Goal: Register for event/course

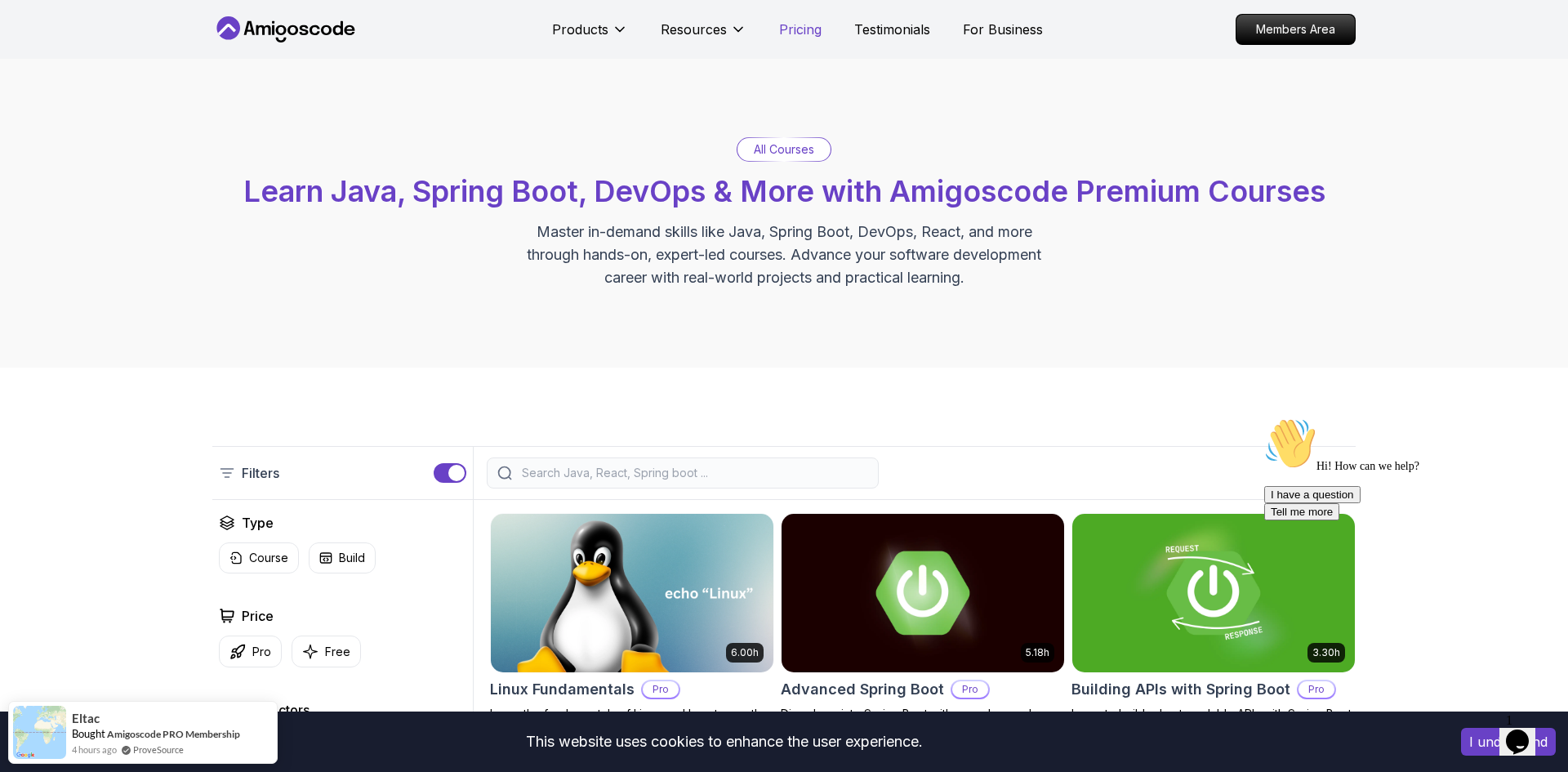
click at [808, 28] on p "Pricing" at bounding box center [800, 29] width 43 height 19
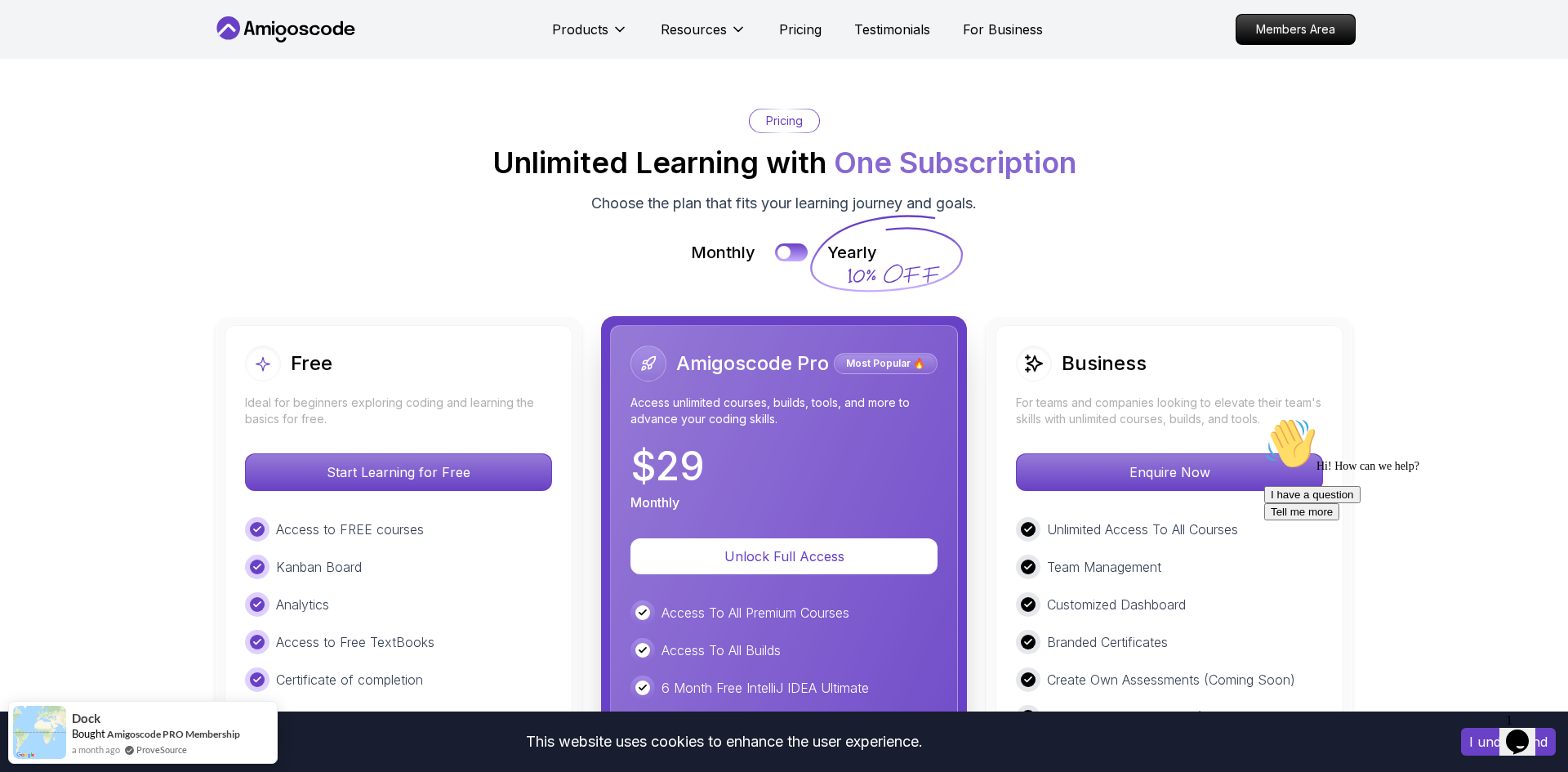
scroll to position [3639, 0]
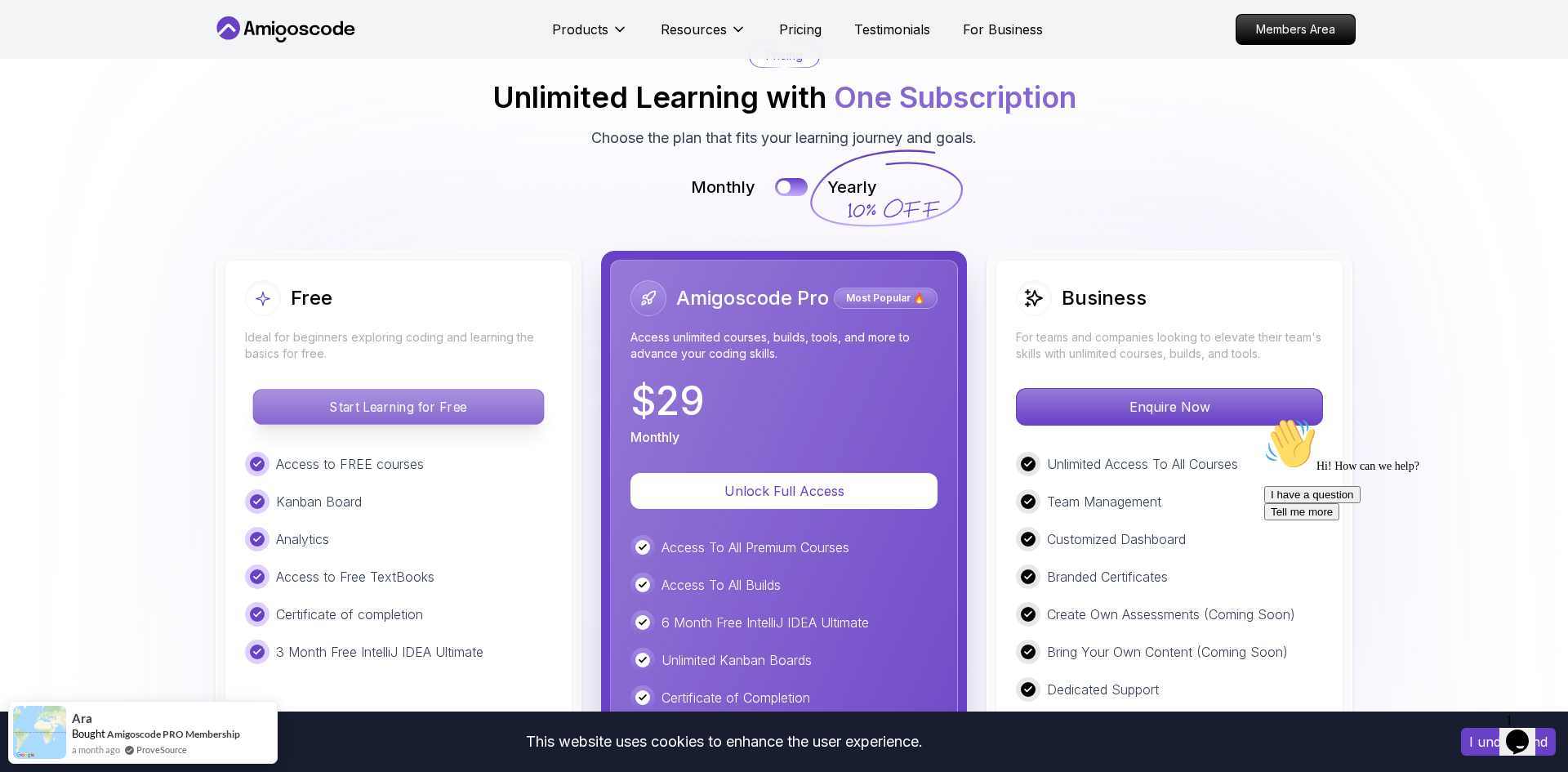
click at [352, 390] on p "Start Learning for Free" at bounding box center [398, 406] width 290 height 34
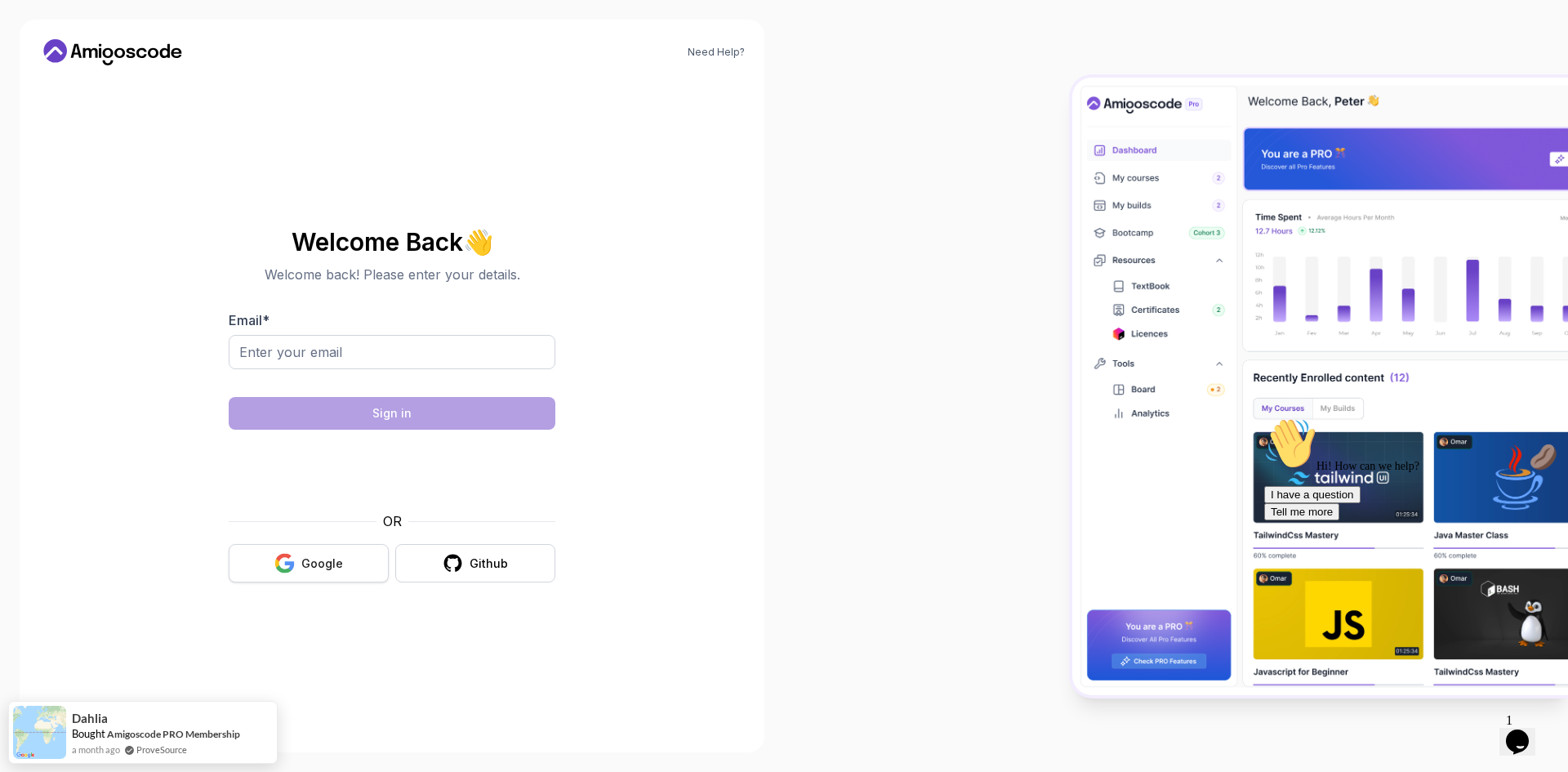
click at [303, 564] on div "Google" at bounding box center [323, 564] width 42 height 17
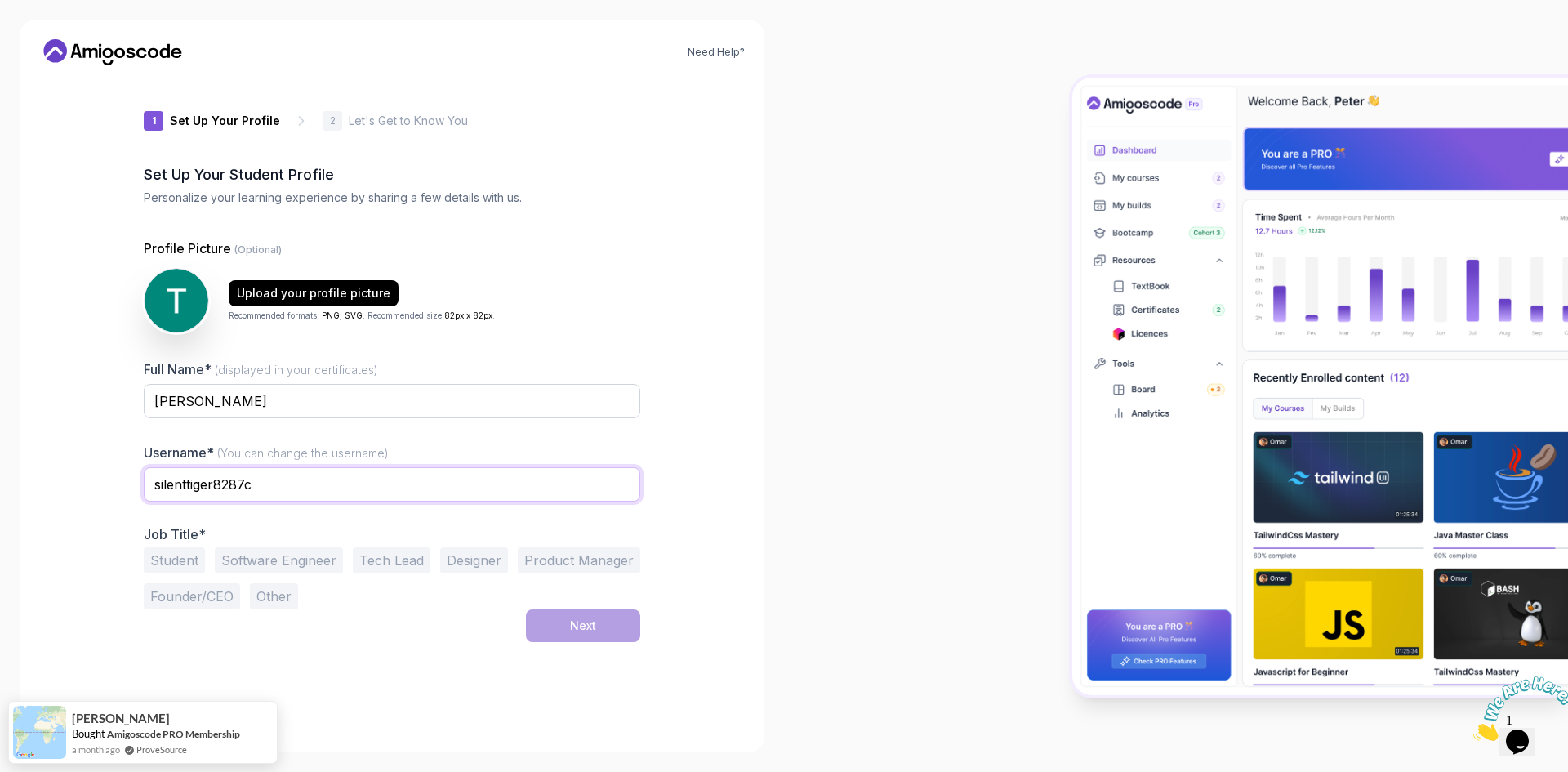
drag, startPoint x: 291, startPoint y: 486, endPoint x: 101, endPoint y: 466, distance: 191.0
click at [101, 466] on div "Need Help? 1 Set Up Your Profile 1 Set Up Your Profile 2 Let's Get to Know You …" at bounding box center [392, 386] width 745 height 733
click at [815, 532] on div at bounding box center [1176, 386] width 784 height 772
click at [174, 484] on input "taj_p2680" at bounding box center [392, 484] width 496 height 34
type input "tajp2680"
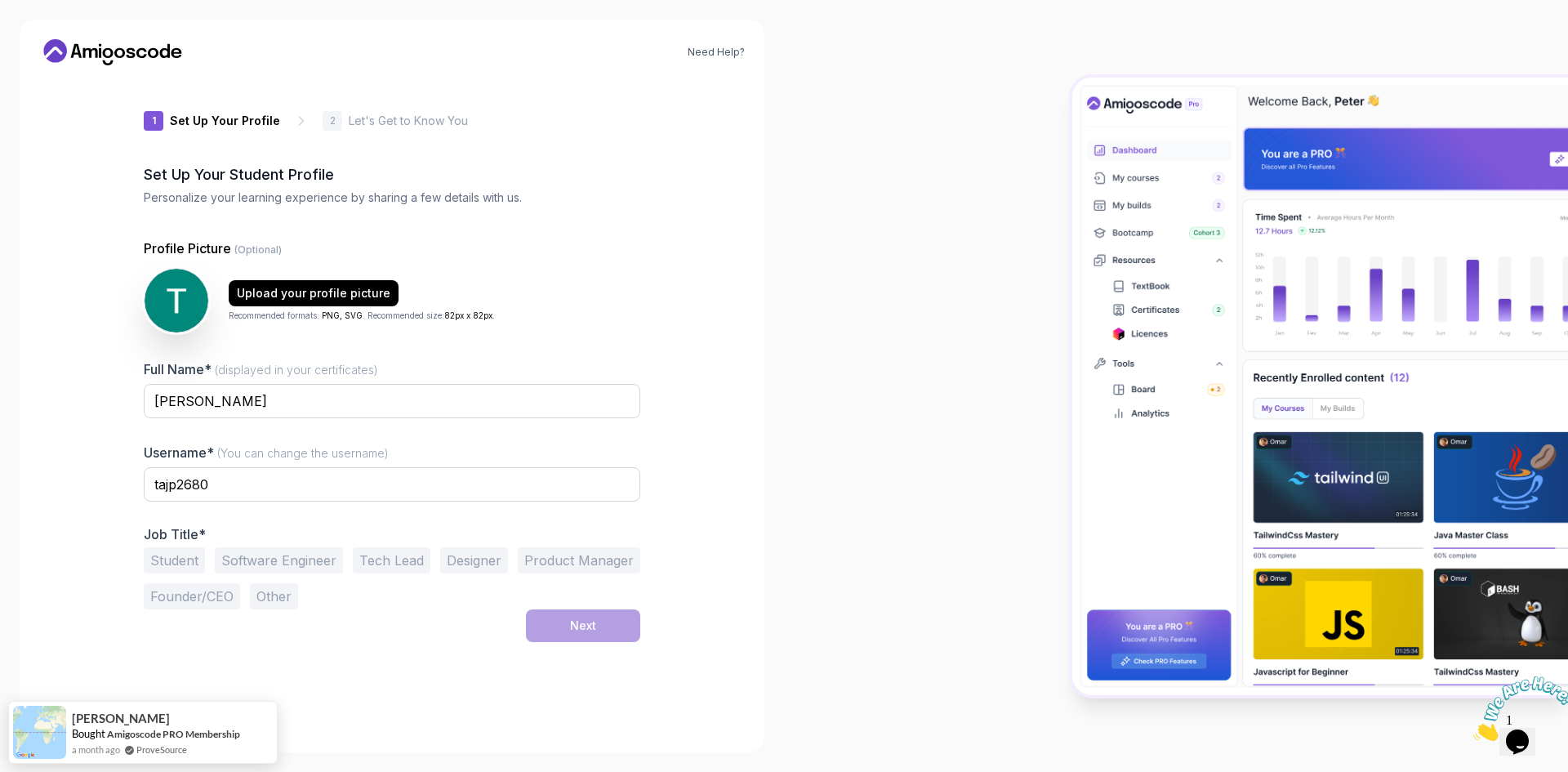
click at [734, 482] on div "Need Help? 1 Set Up Your Profile 1 Set Up Your Profile 2 Let's Get to Know You …" at bounding box center [392, 386] width 745 height 733
click at [397, 558] on button "Tech Lead" at bounding box center [392, 560] width 78 height 26
click at [263, 608] on button "Other" at bounding box center [274, 597] width 48 height 26
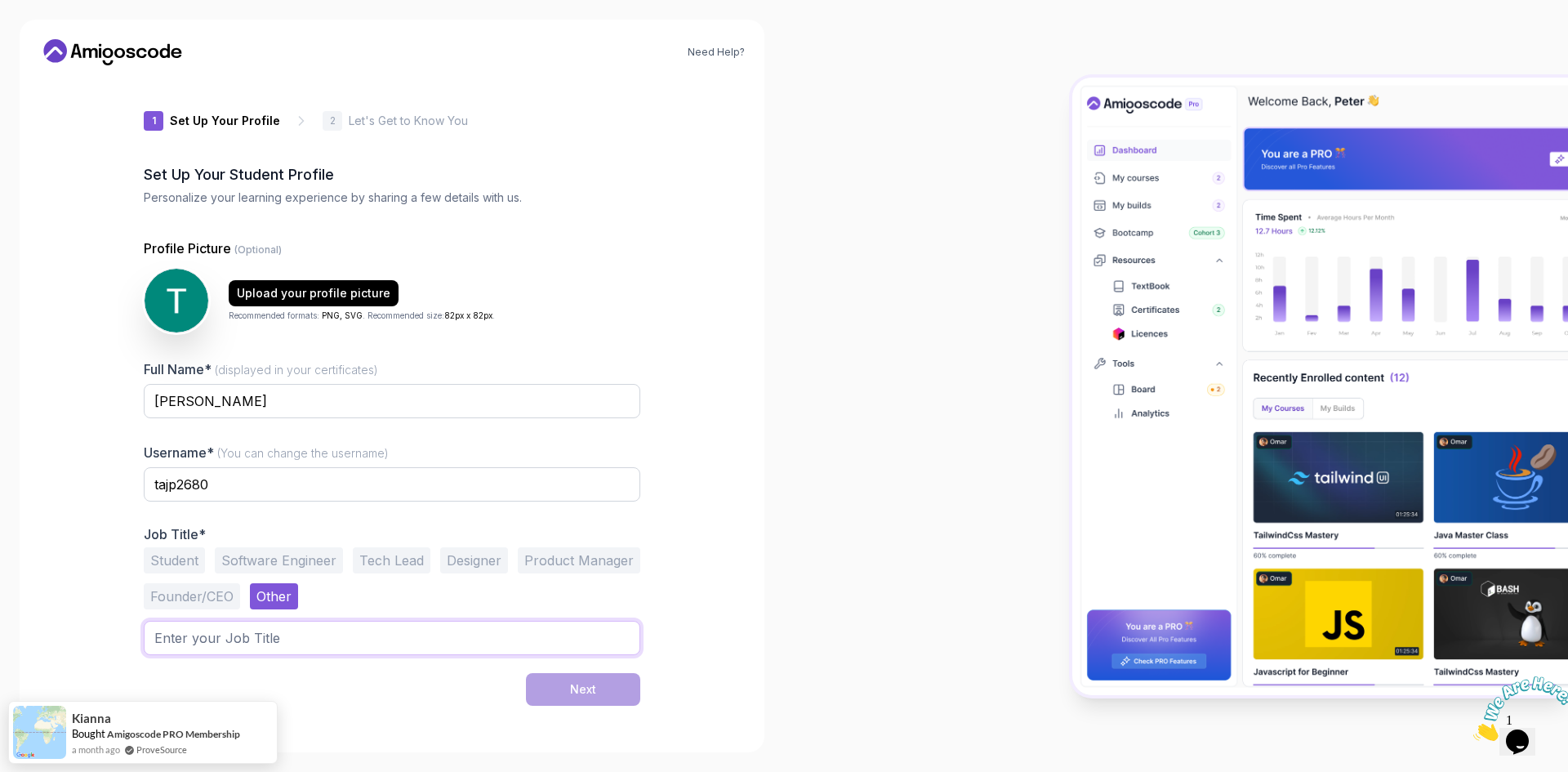
click at [384, 629] on input "text" at bounding box center [392, 638] width 496 height 34
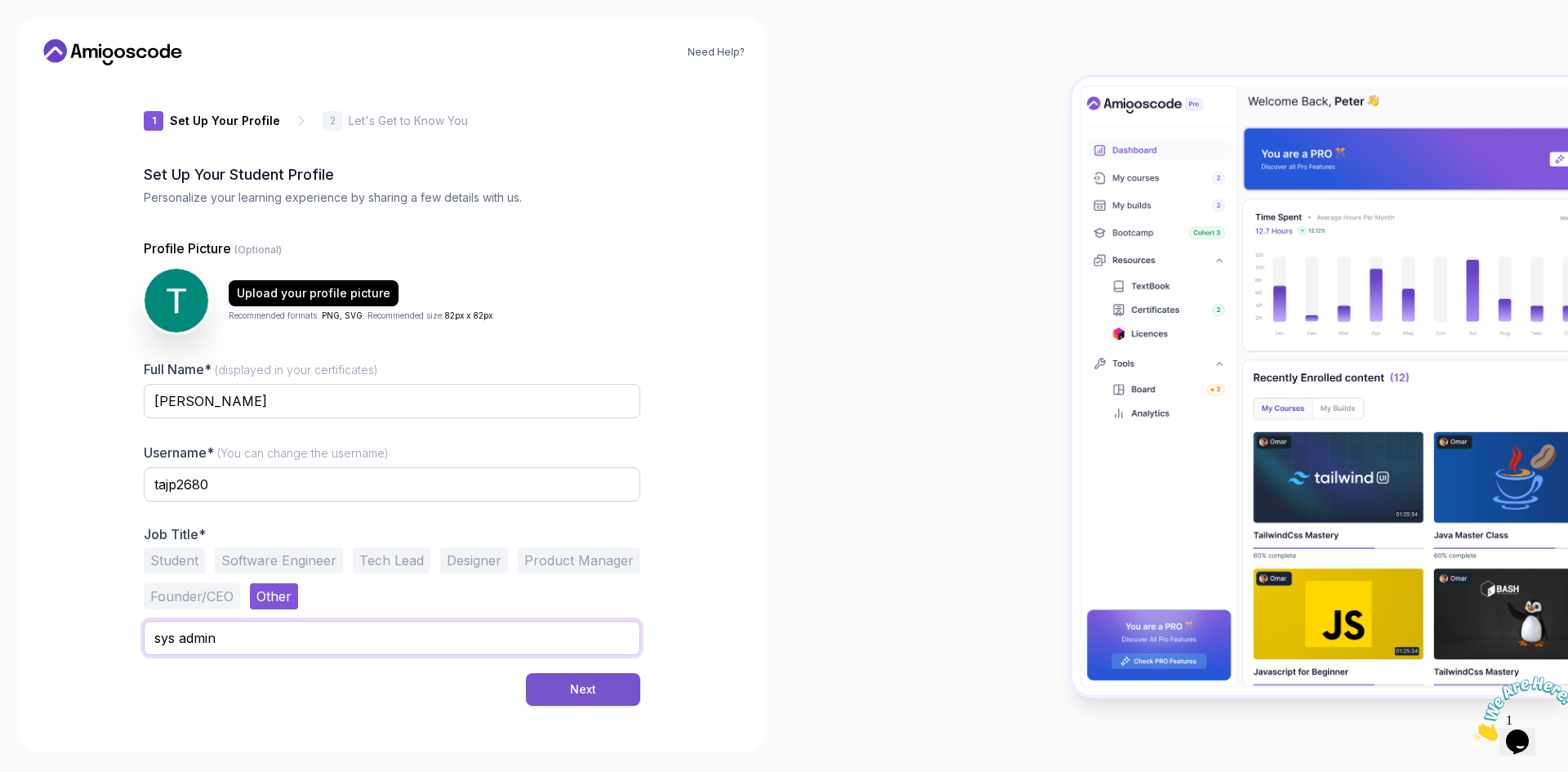
type input "sys admin"
click at [541, 700] on button "Next" at bounding box center [583, 689] width 114 height 32
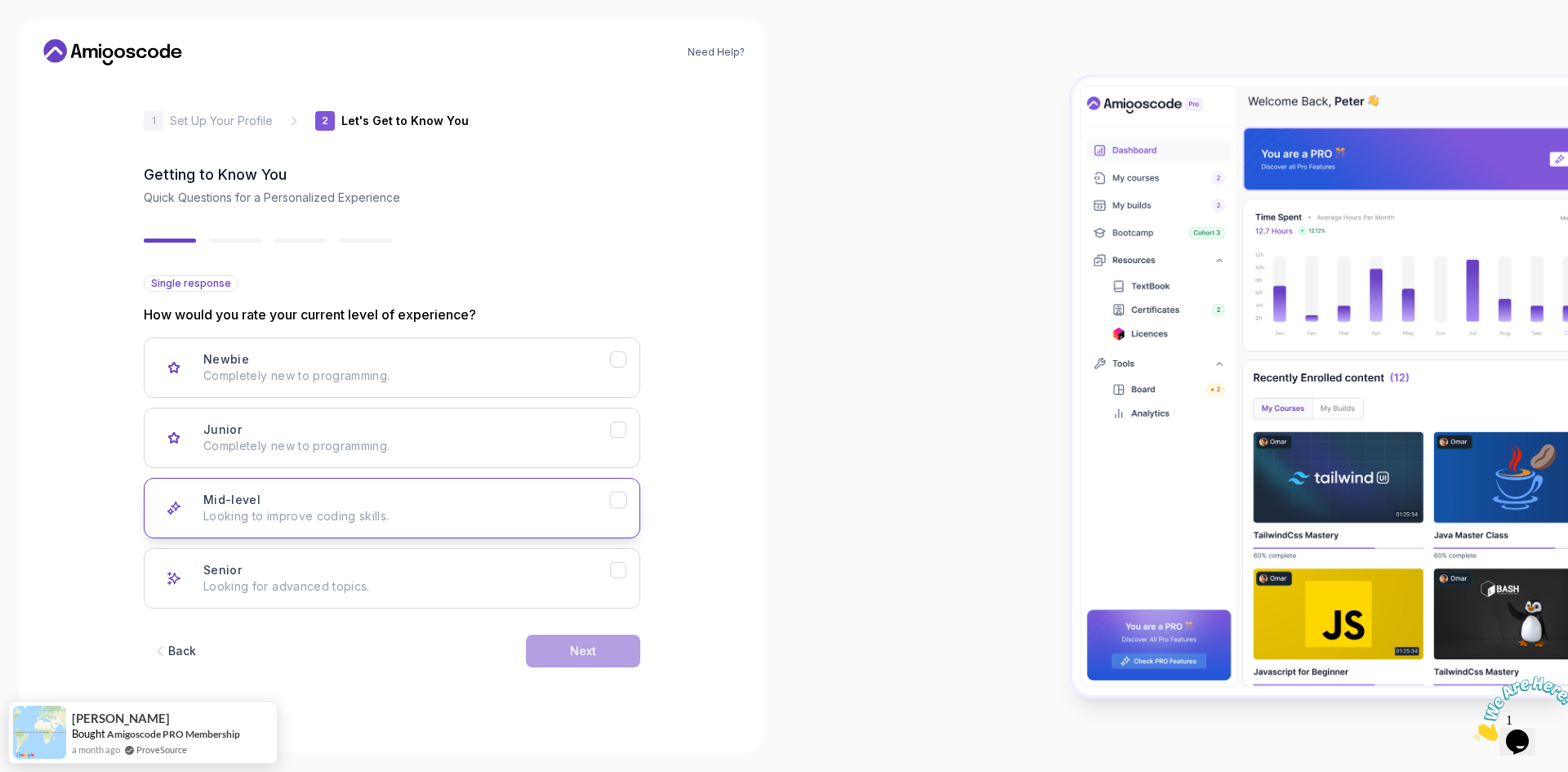
click at [505, 517] on p "Looking to improve coding skills." at bounding box center [406, 516] width 406 height 17
click at [620, 660] on button "Next" at bounding box center [583, 651] width 114 height 32
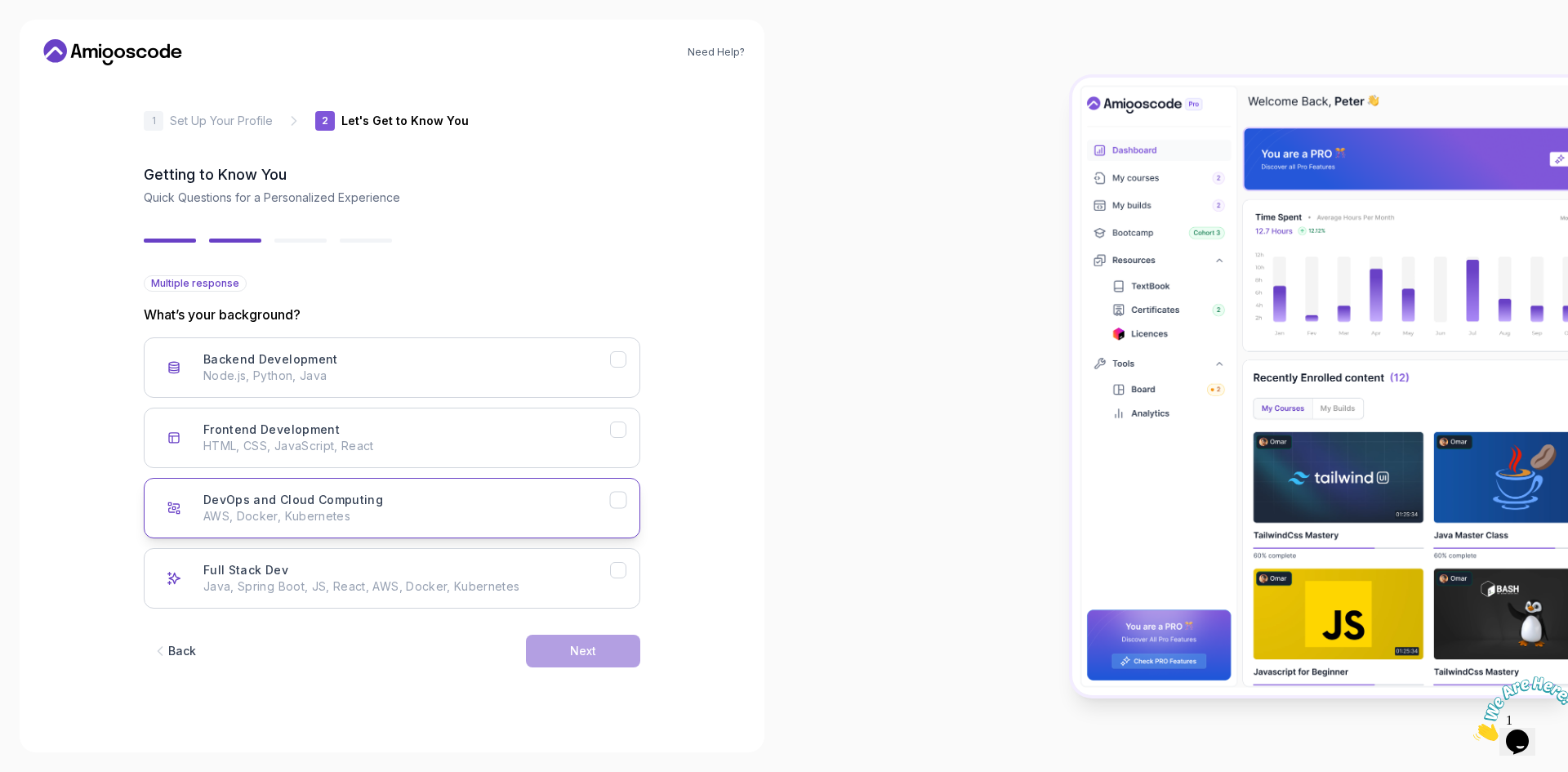
click at [535, 523] on p "AWS, Docker, Kubernetes" at bounding box center [406, 516] width 406 height 17
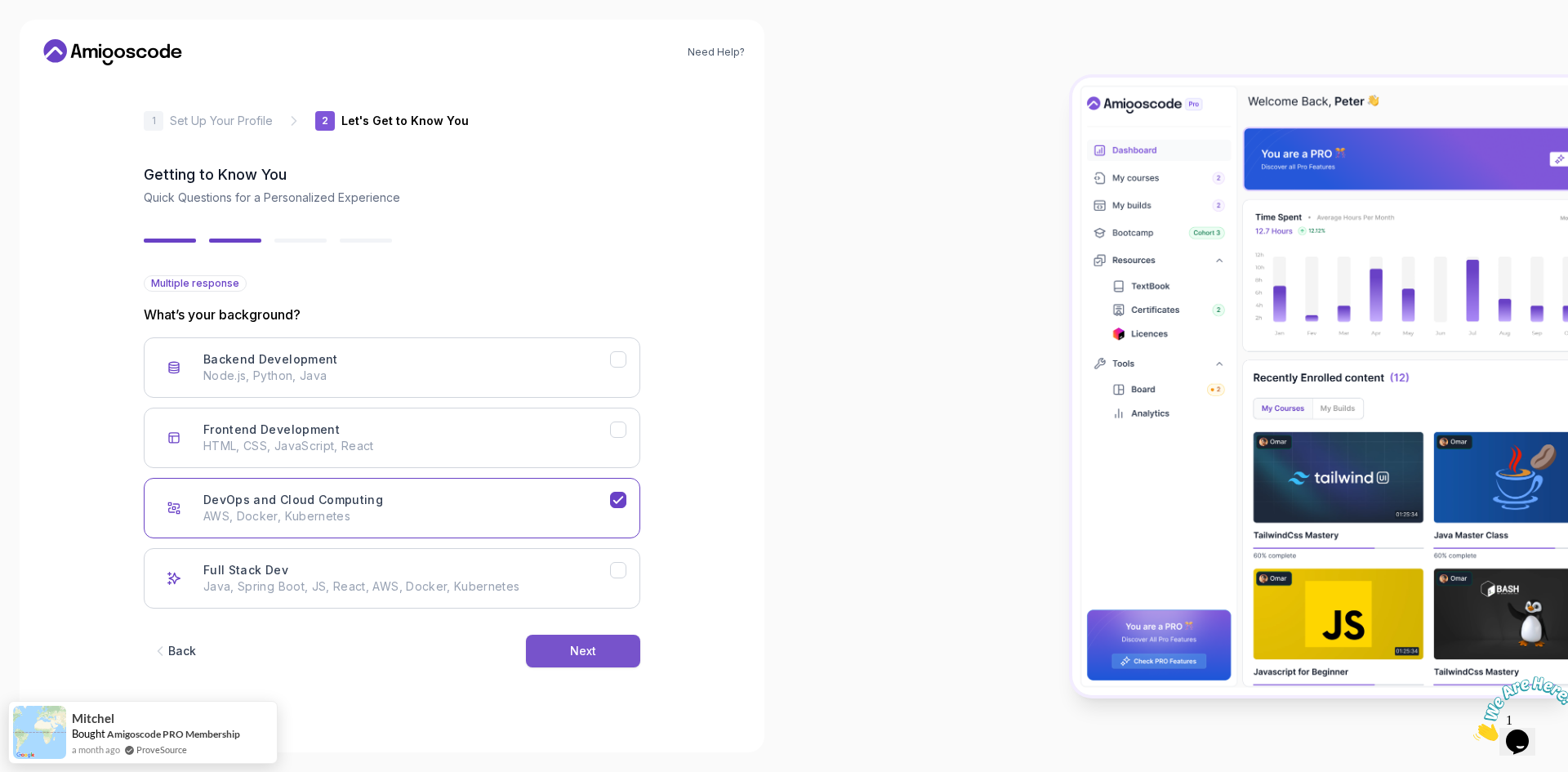
click at [582, 659] on div "Next" at bounding box center [583, 651] width 26 height 17
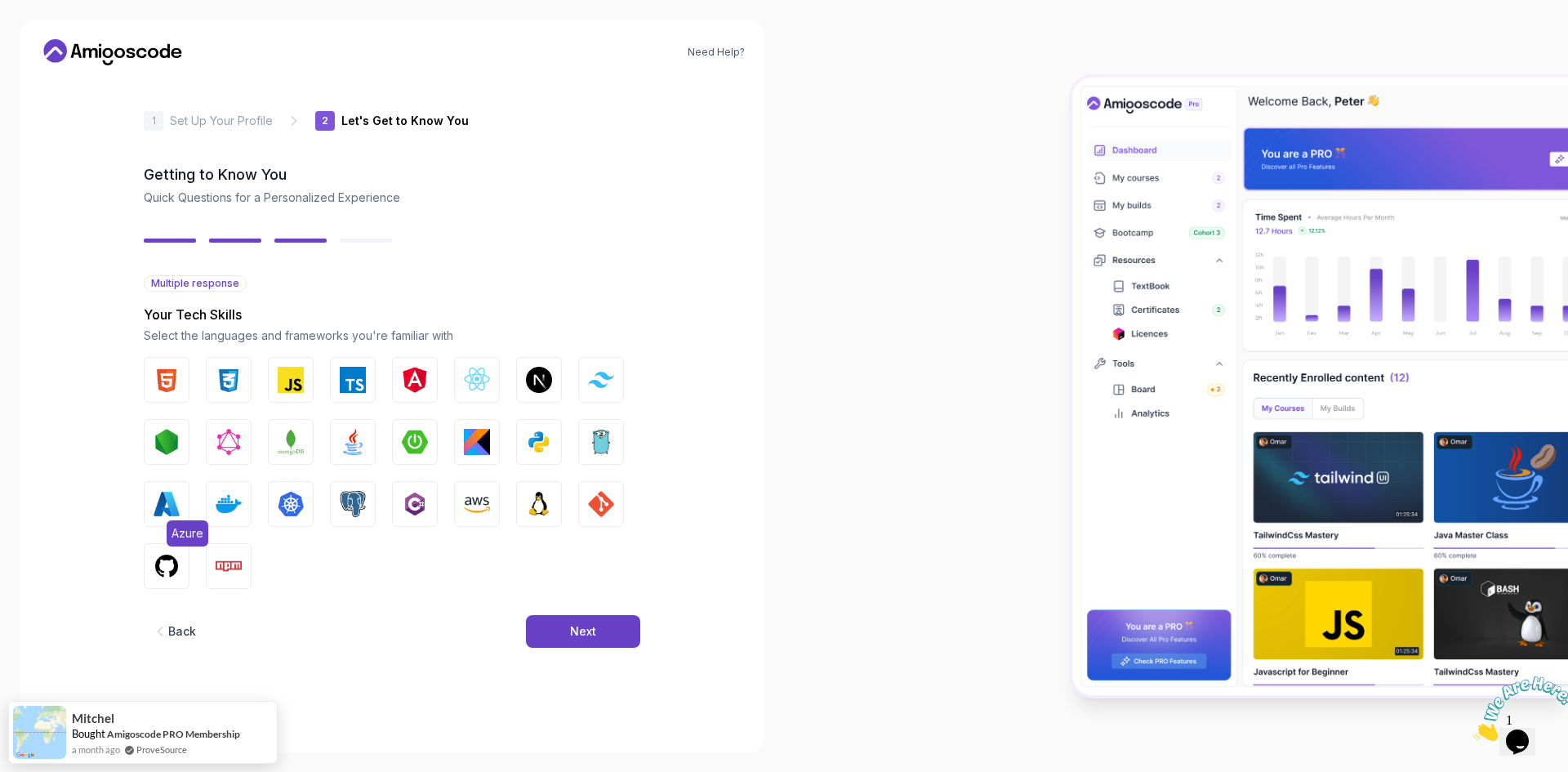
click at [175, 498] on img "button" at bounding box center [167, 504] width 26 height 26
click at [249, 502] on button "Docker" at bounding box center [228, 504] width 45 height 45
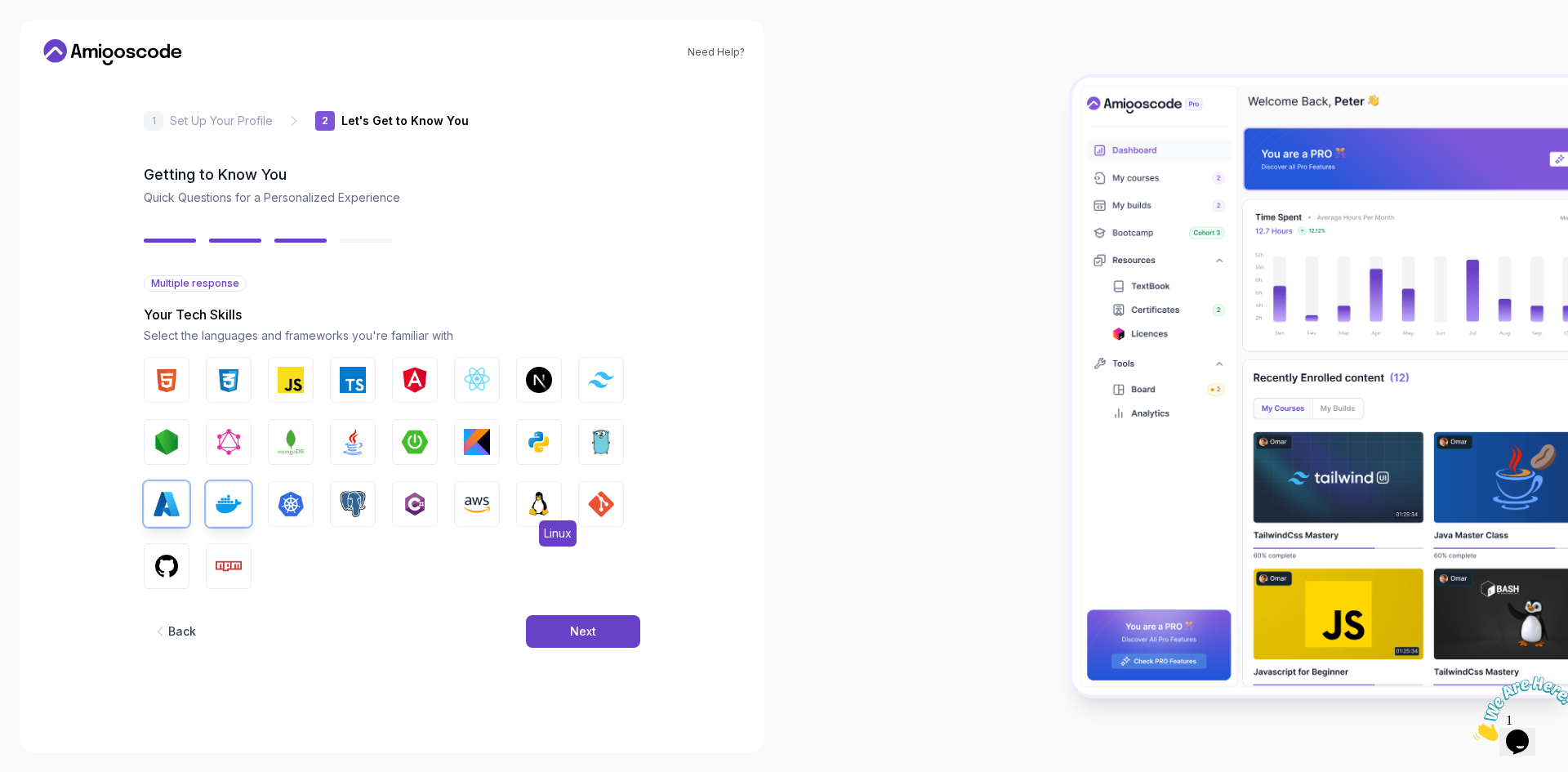
click at [528, 498] on img "button" at bounding box center [539, 504] width 26 height 26
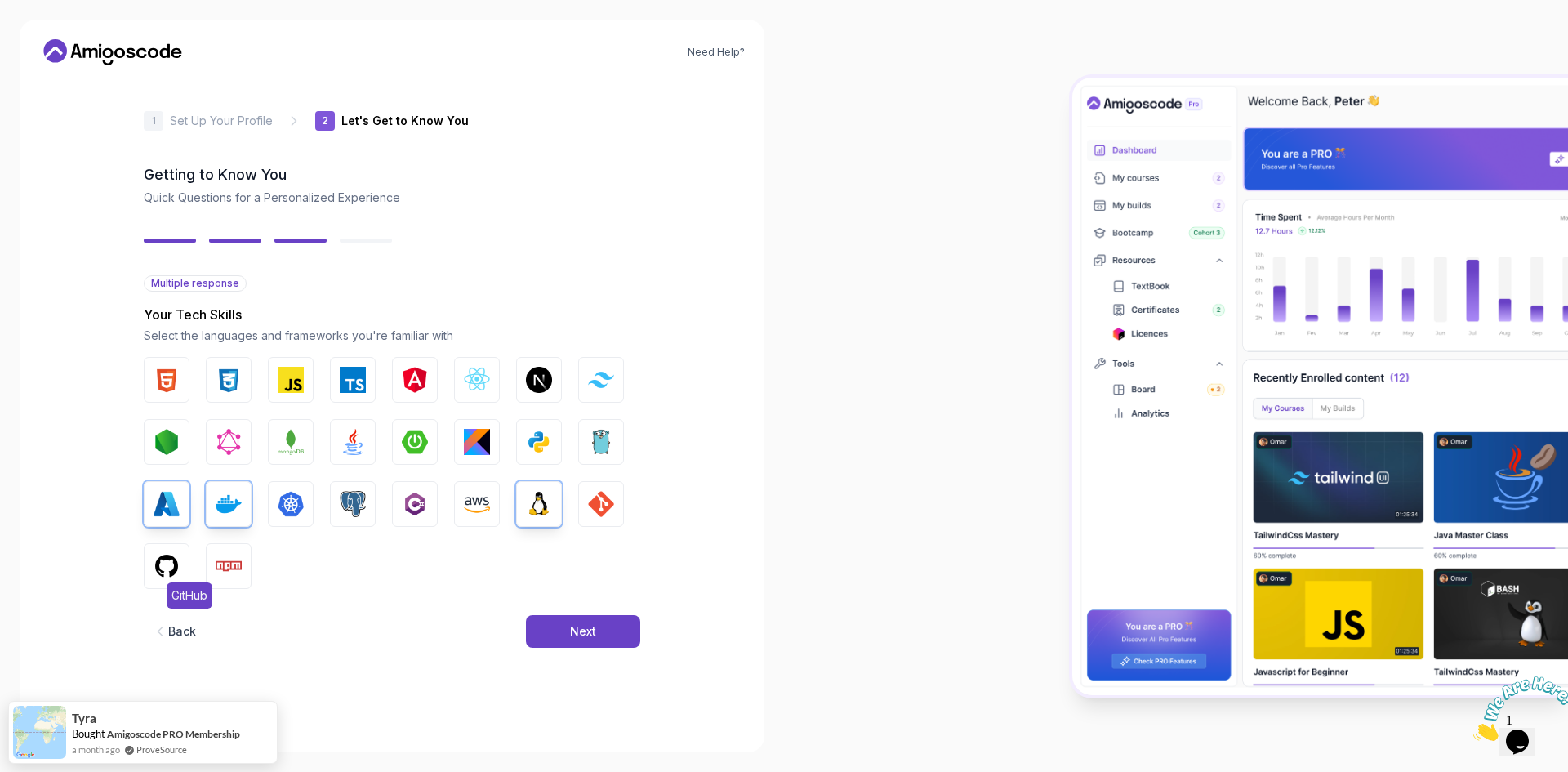
click at [162, 562] on img "button" at bounding box center [167, 566] width 26 height 26
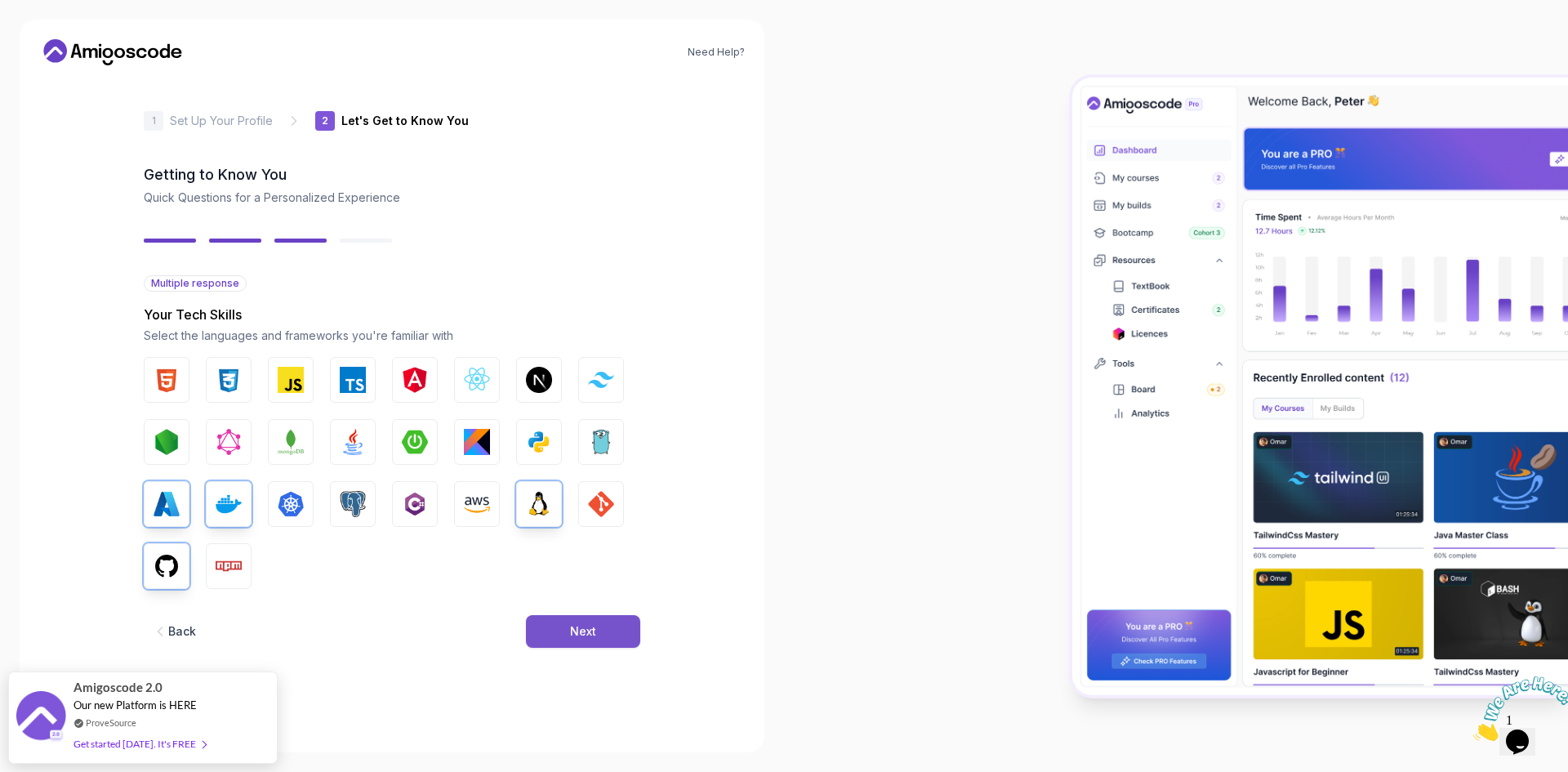
click at [583, 628] on div "Next" at bounding box center [583, 632] width 26 height 17
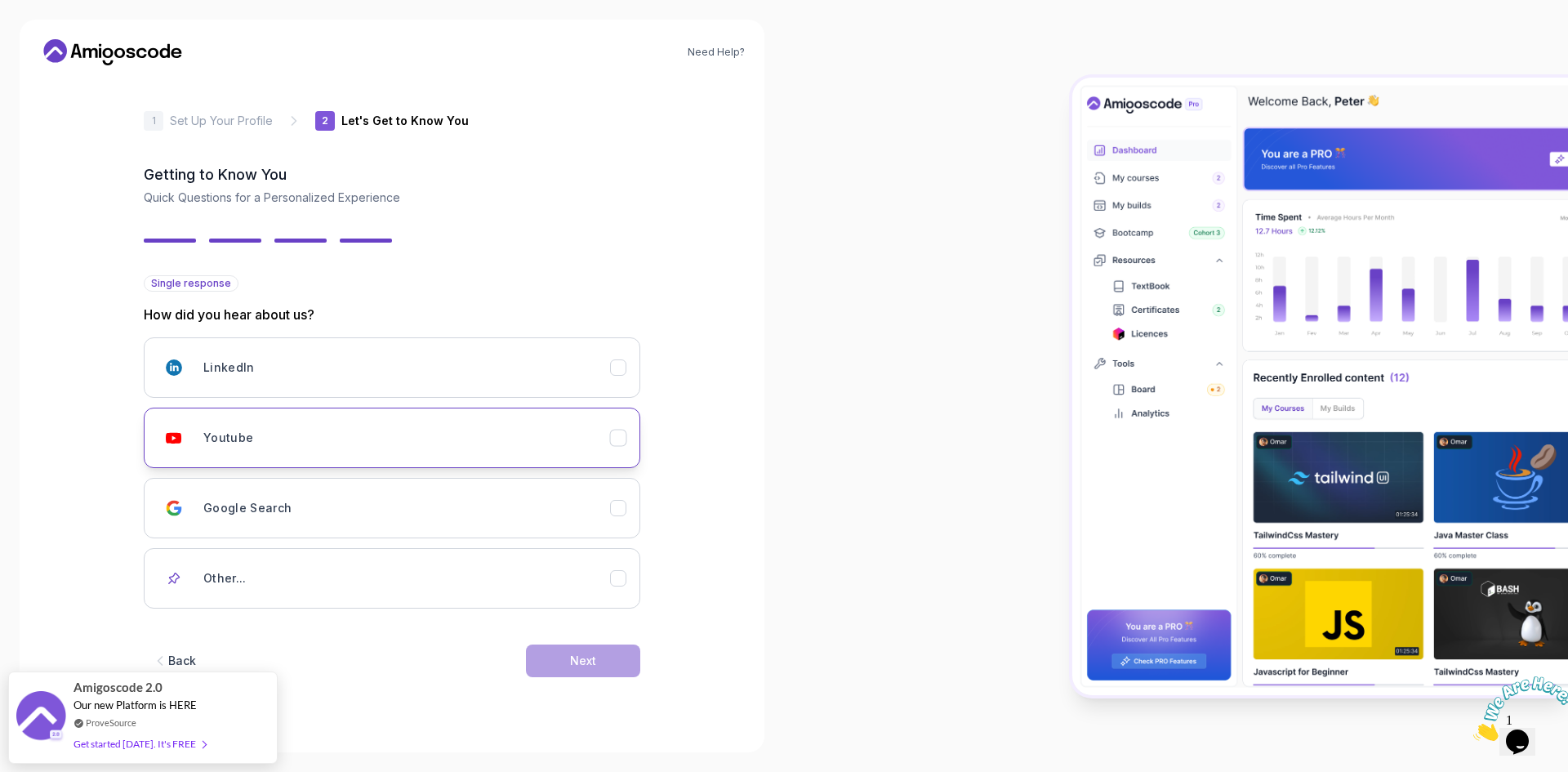
click at [627, 440] on button "Youtube" at bounding box center [392, 437] width 496 height 60
click at [573, 662] on div "Next" at bounding box center [583, 660] width 26 height 17
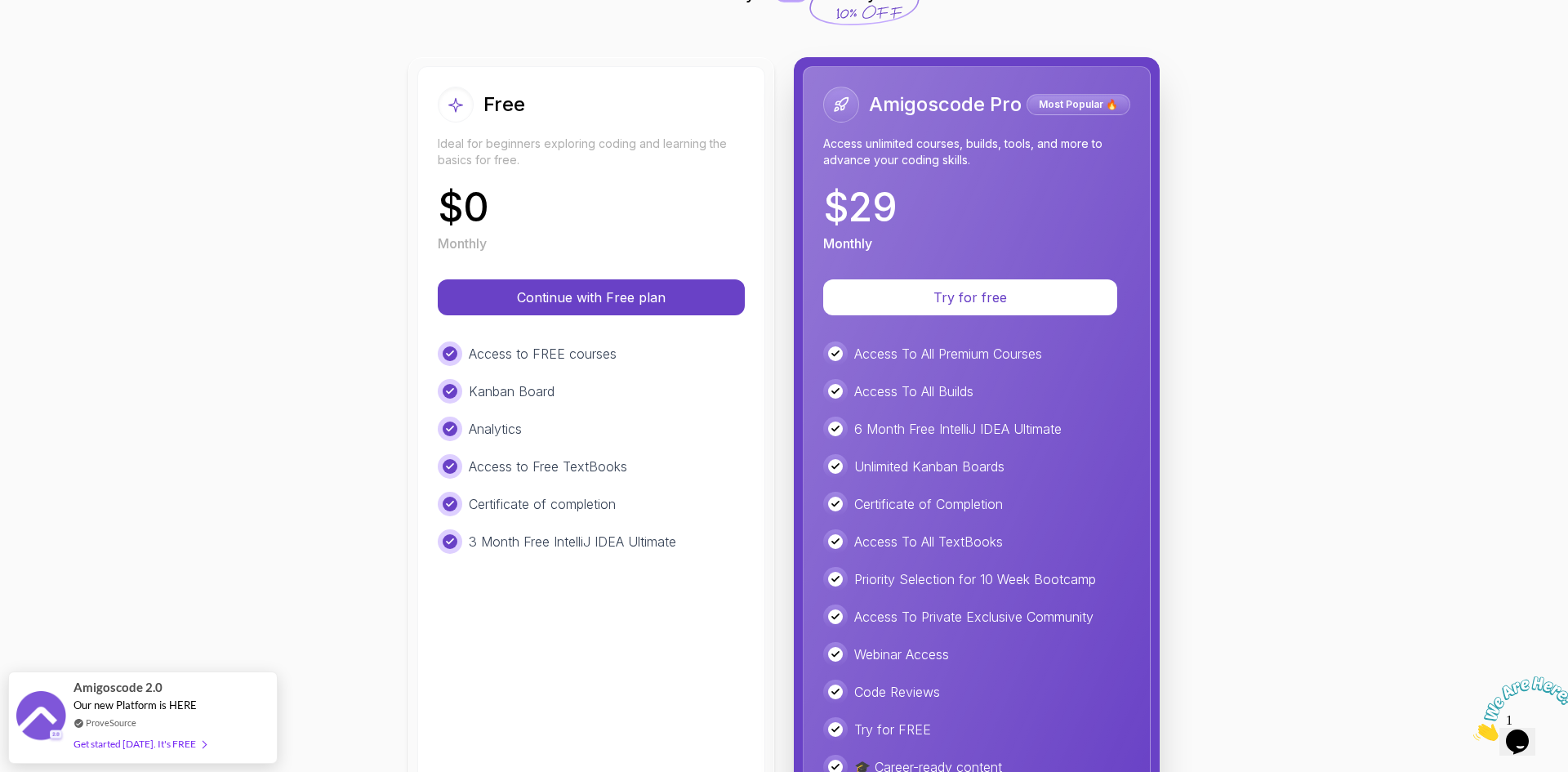
scroll to position [155, 0]
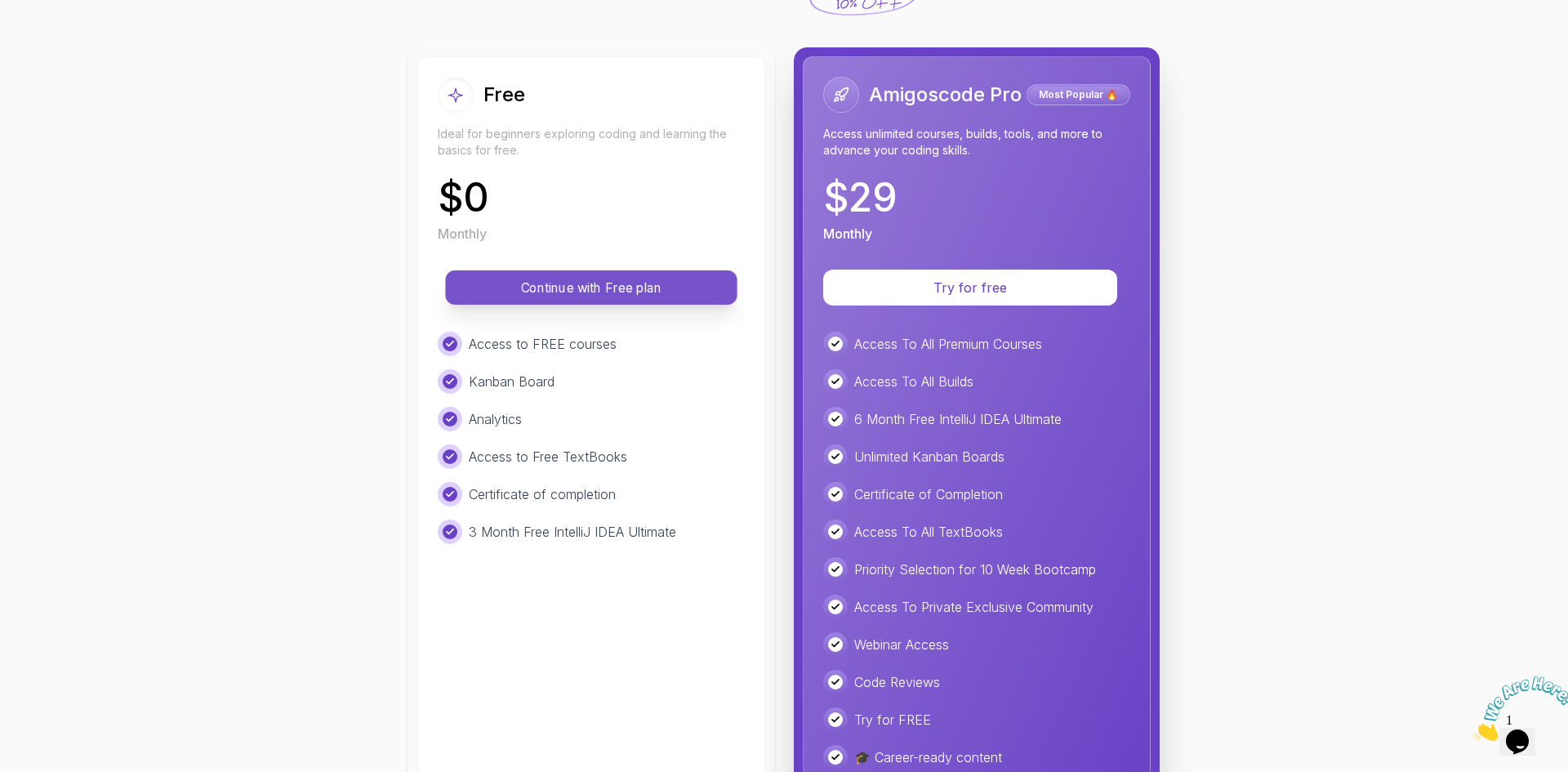
click at [578, 290] on p "Continue with Free plan" at bounding box center [591, 288] width 255 height 19
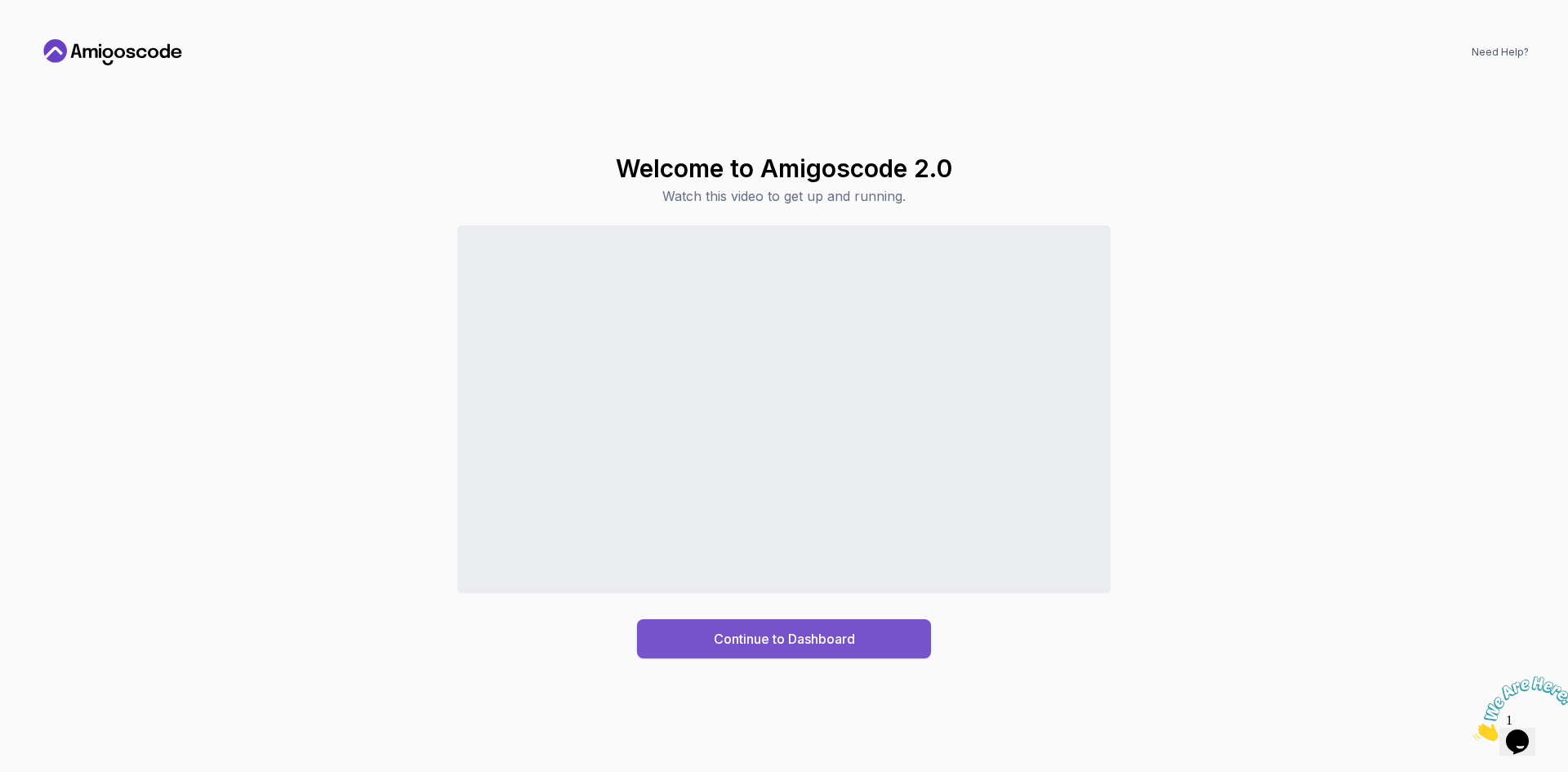
click at [756, 648] on button "Continue to Dashboard" at bounding box center [783, 639] width 294 height 39
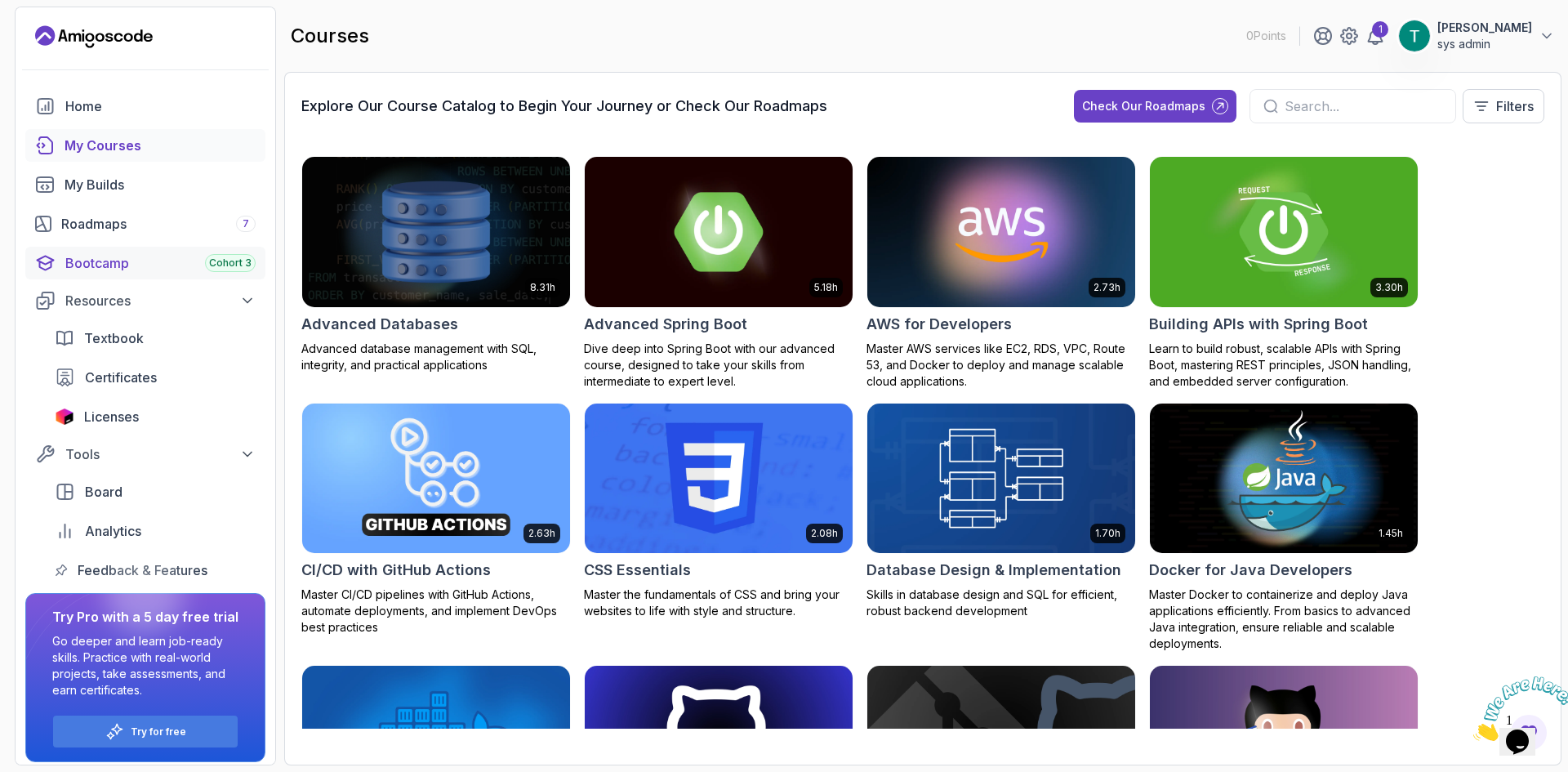
click at [115, 266] on div "Bootcamp Cohort 3" at bounding box center [160, 263] width 190 height 19
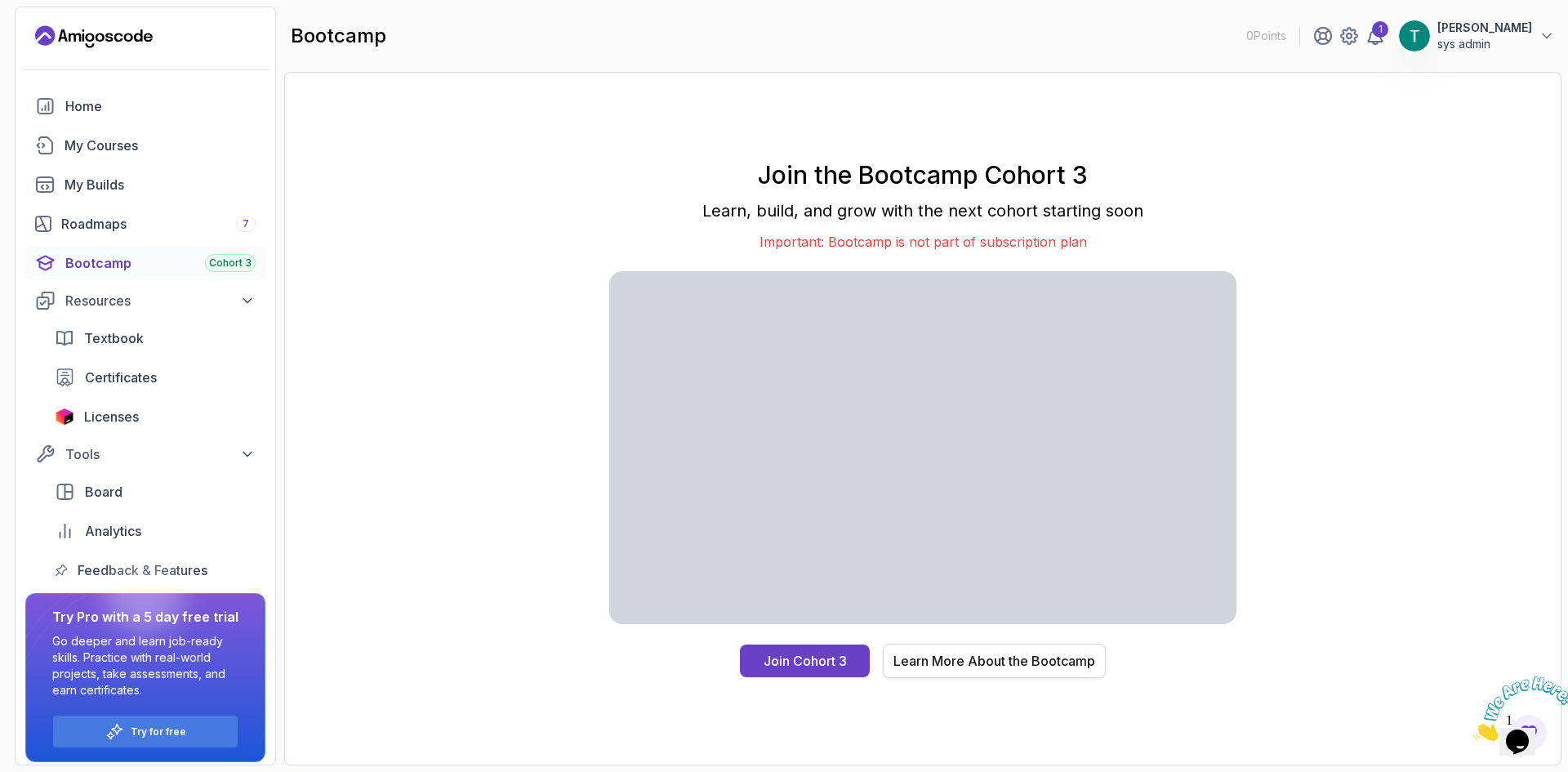
click at [1021, 674] on button "Learn More About the Bootcamp" at bounding box center [994, 660] width 223 height 34
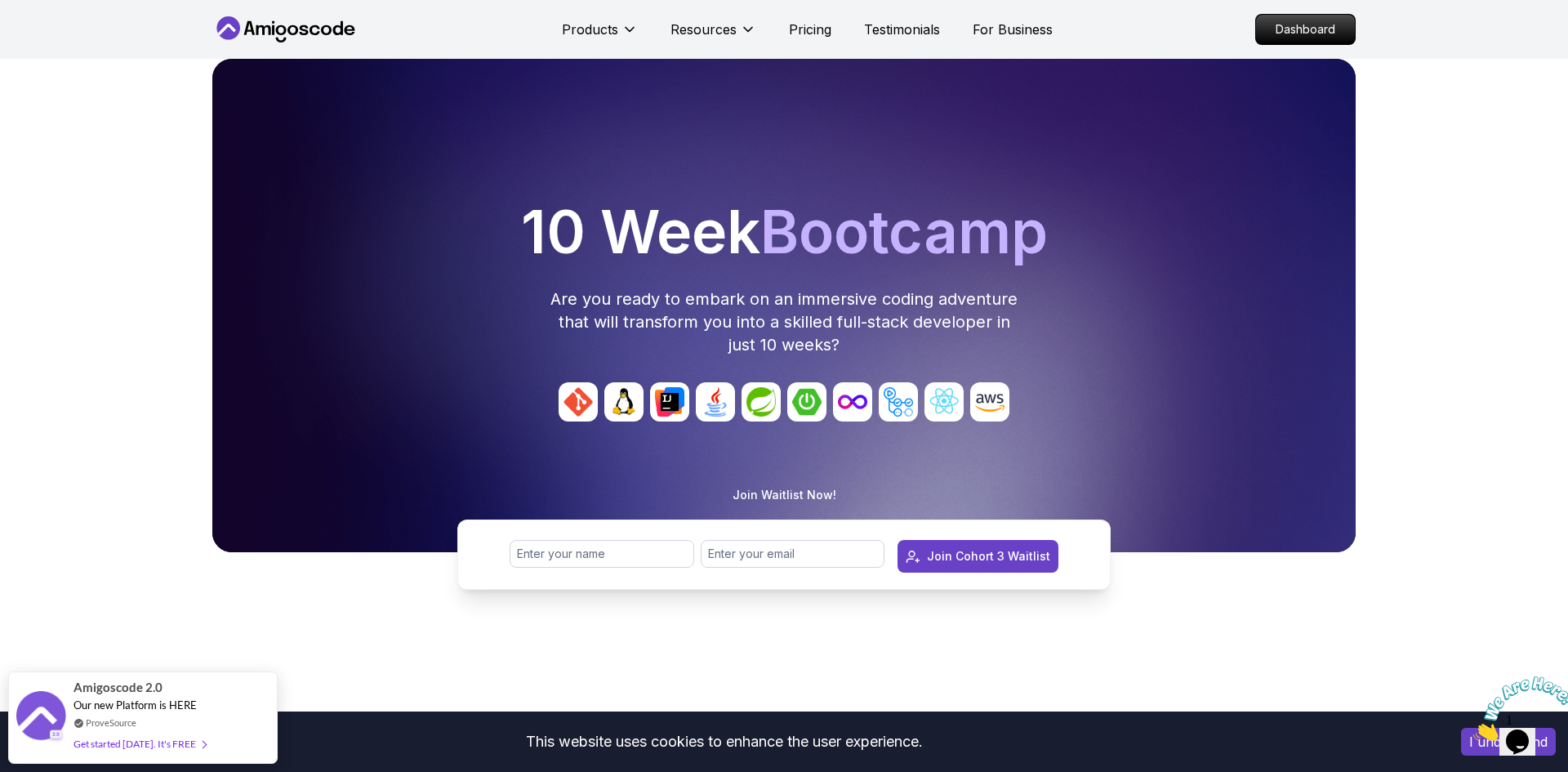
click at [889, 40] on div "Products Resources Pricing Testimonials For Business" at bounding box center [807, 29] width 491 height 32
click at [903, 28] on p "Testimonials" at bounding box center [902, 29] width 76 height 19
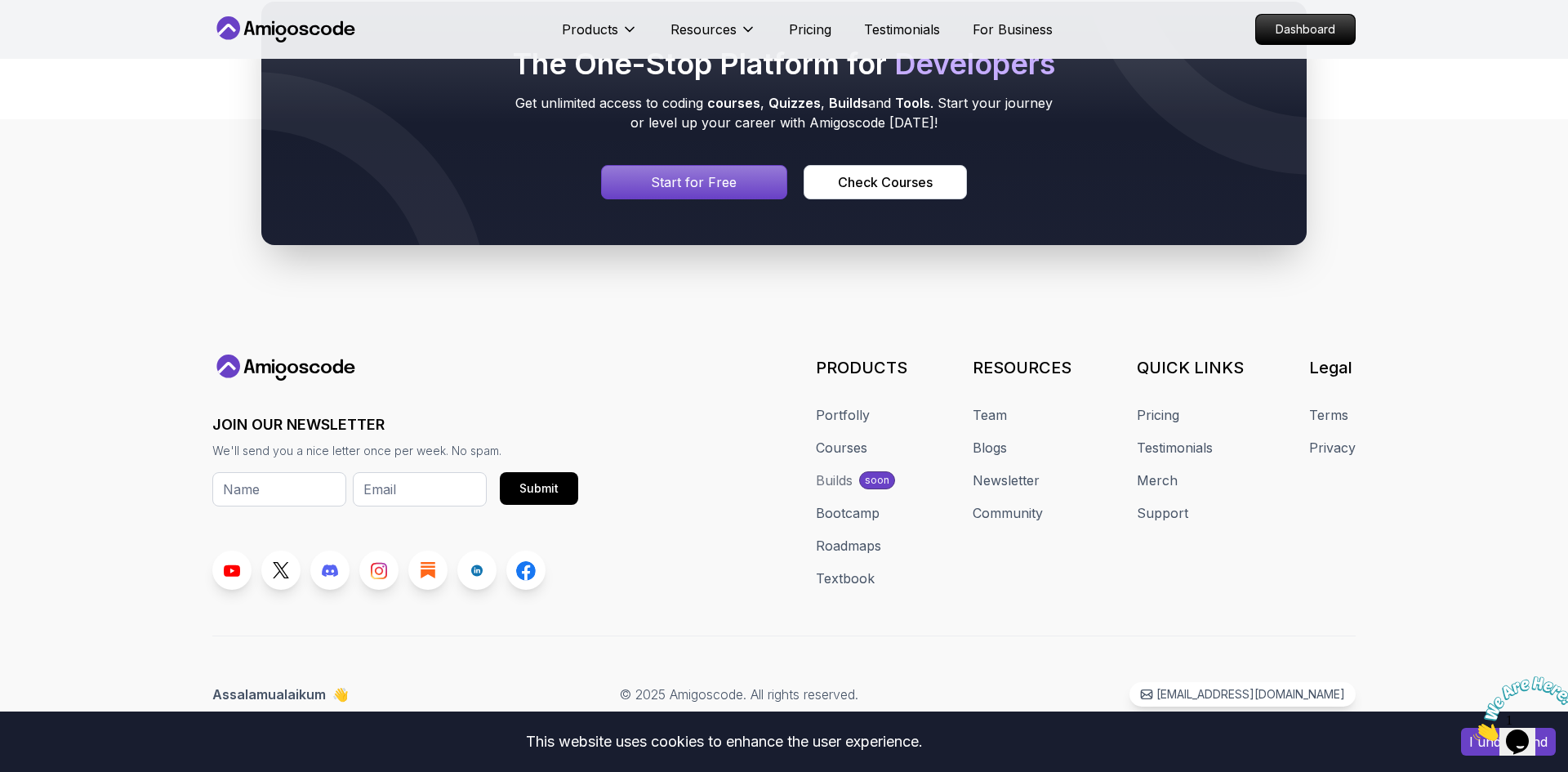
scroll to position [2794, 0]
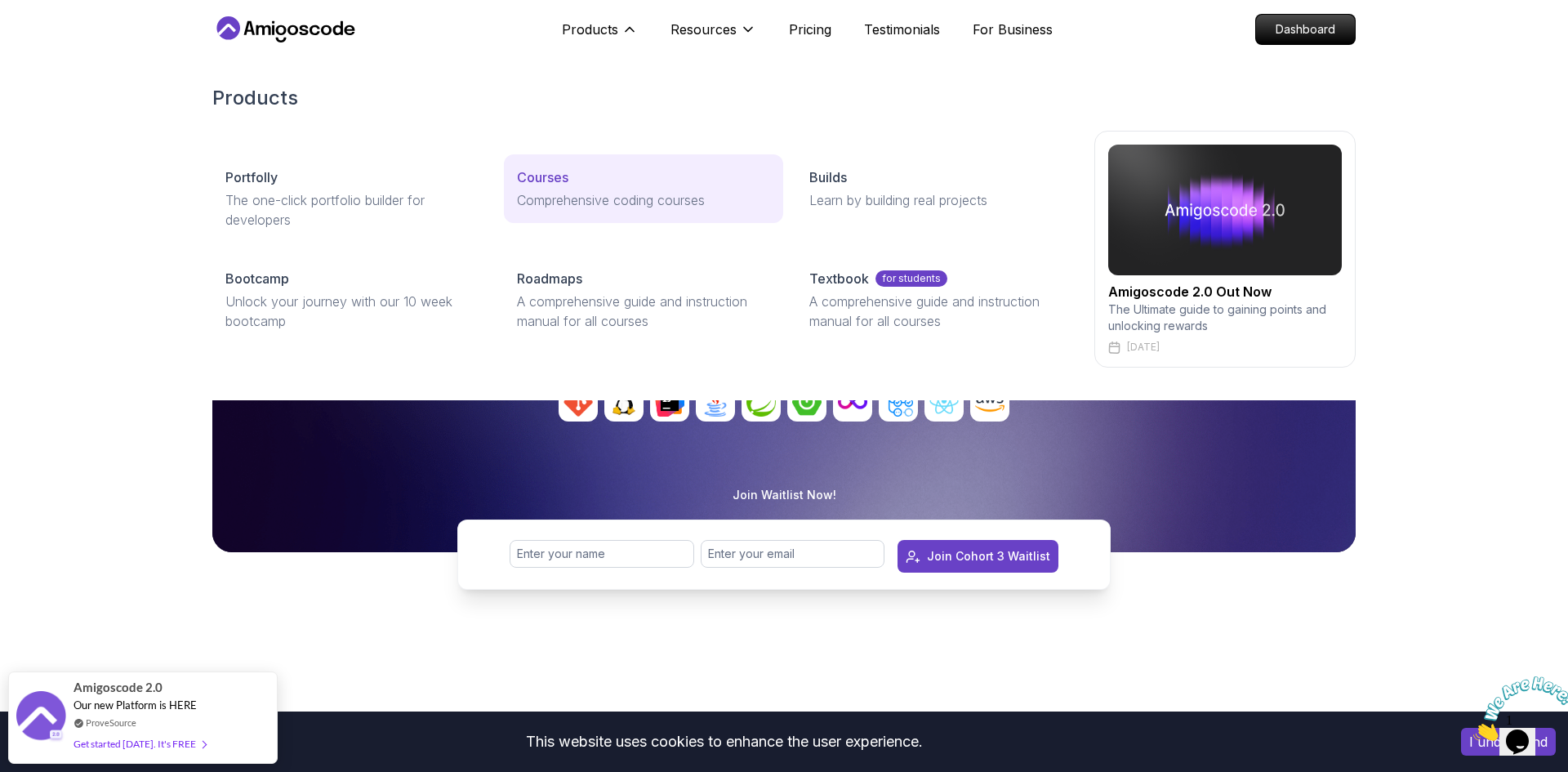
click at [567, 172] on p "Courses" at bounding box center [542, 177] width 51 height 19
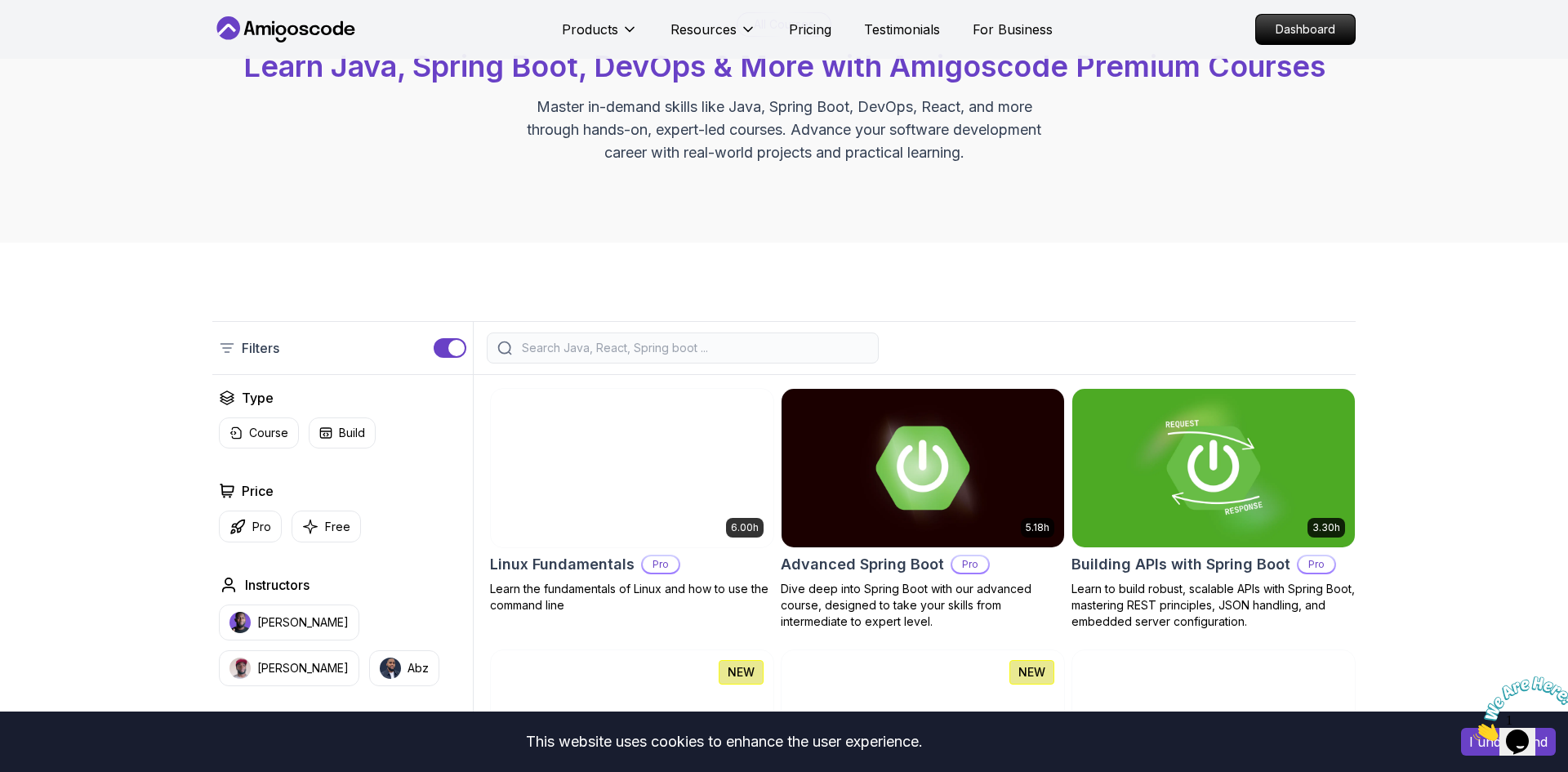
scroll to position [119, 0]
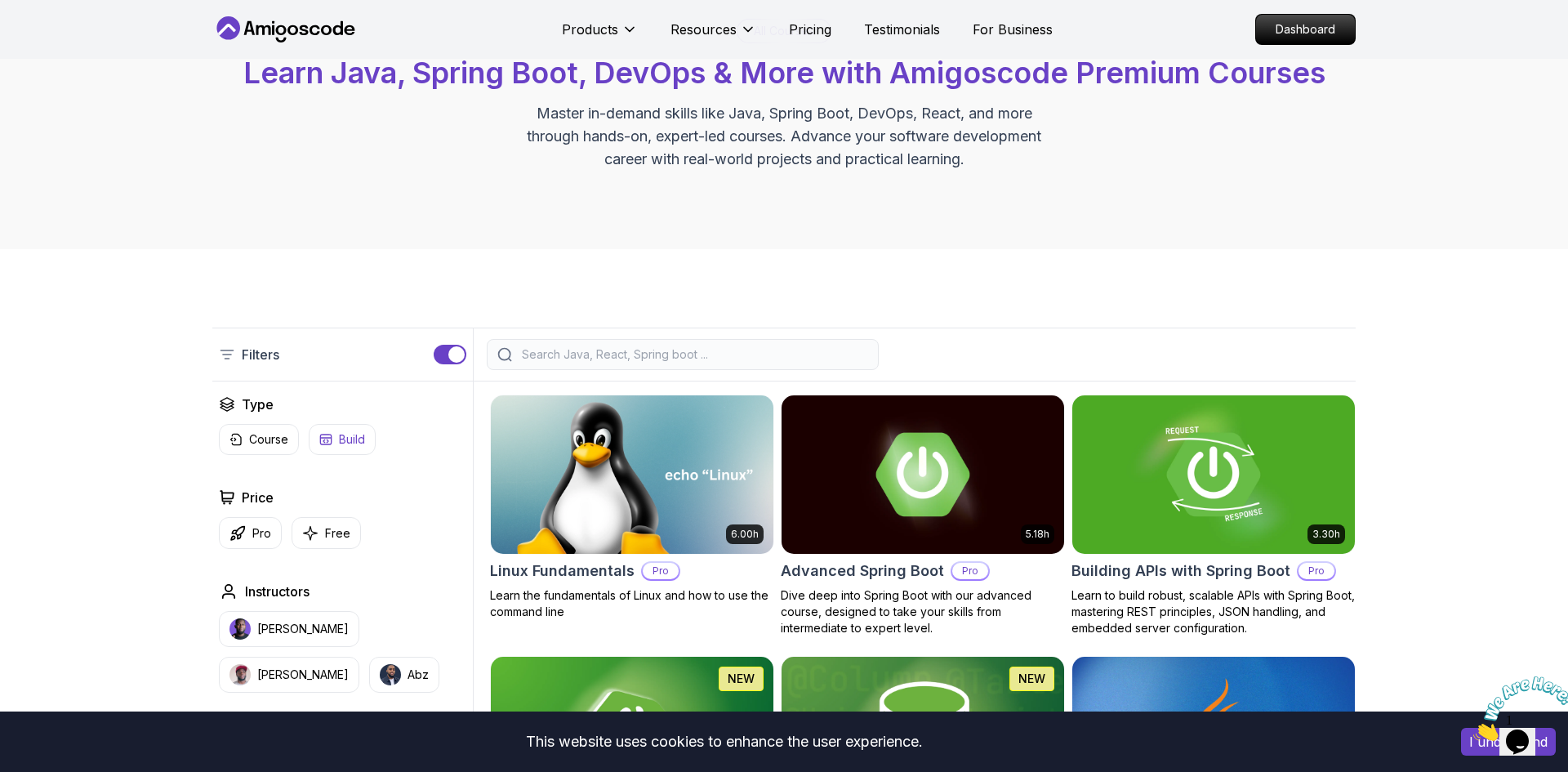
click at [359, 447] on button "Build" at bounding box center [342, 440] width 67 height 31
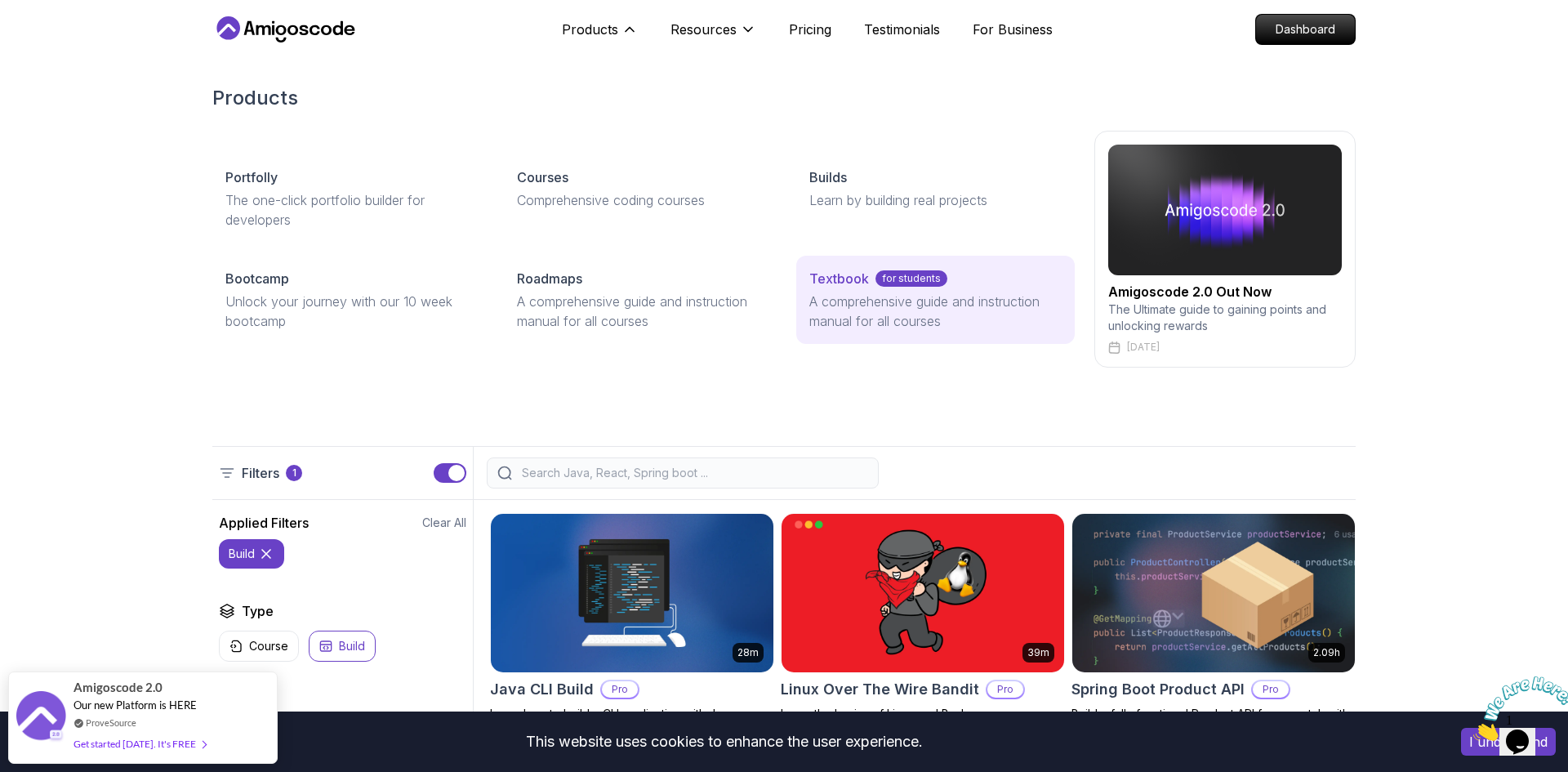
click at [850, 294] on p "A comprehensive guide and instruction manual for all courses" at bounding box center [935, 311] width 252 height 39
